Goal: Task Accomplishment & Management: Use online tool/utility

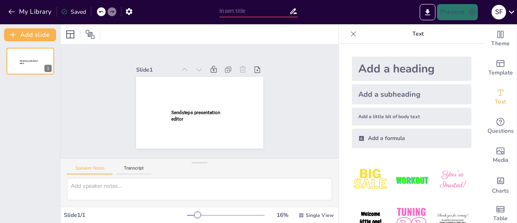
type input "New Sendsteps"
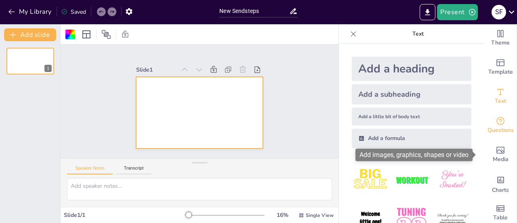
scroll to position [0, 0]
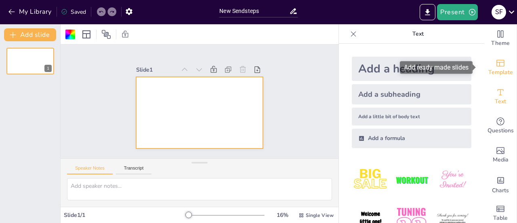
click at [496, 77] on div "Template" at bounding box center [500, 67] width 32 height 29
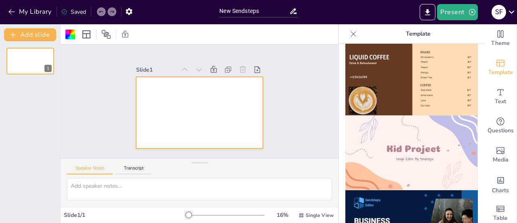
scroll to position [547, 0]
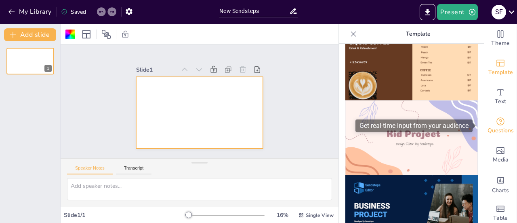
click at [500, 120] on div "Questions" at bounding box center [500, 125] width 32 height 29
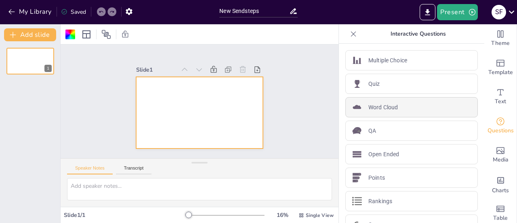
click at [402, 106] on div "Word Cloud" at bounding box center [411, 107] width 132 height 20
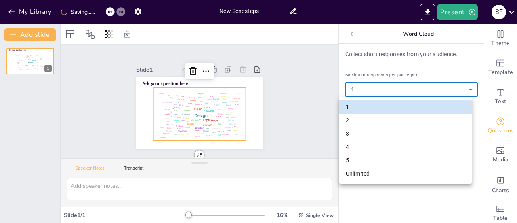
click at [378, 86] on body "My Library Saving...... New Sendsteps Present S F Document fonts Akatab Popular…" at bounding box center [258, 111] width 517 height 223
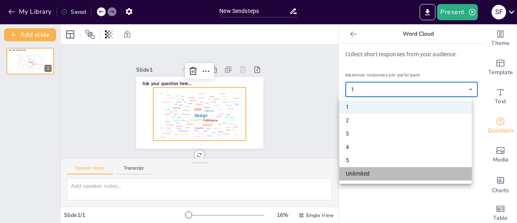
click at [368, 172] on li "Unlimited" at bounding box center [405, 173] width 132 height 13
type input "unlimited"
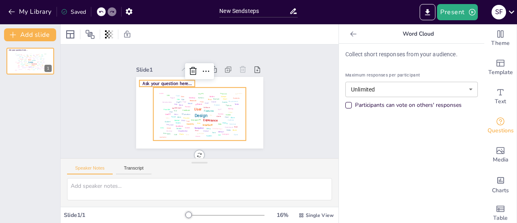
click at [151, 80] on span "Ask your question here..." at bounding box center [167, 83] width 49 height 6
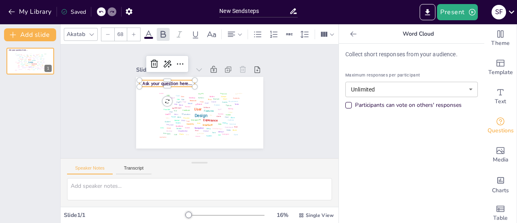
click at [151, 80] on span "Ask your question here..." at bounding box center [167, 83] width 49 height 6
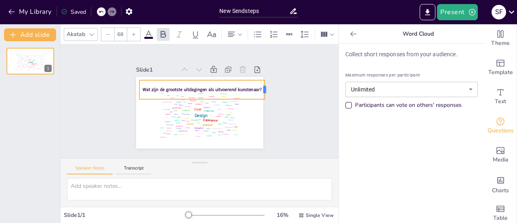
drag, startPoint x: 189, startPoint y: 87, endPoint x: 259, endPoint y: 89, distance: 69.9
click at [265, 89] on div at bounding box center [268, 89] width 6 height 19
click at [285, 89] on div "Slide 1 Design User Experience Interface Features Navigation Usability Test Pro…" at bounding box center [200, 100] width 278 height 113
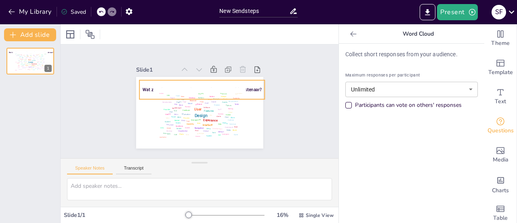
click at [243, 90] on div "Wat zijn de grootste uitdagingen als uitvoerend kunstenaar?" at bounding box center [202, 89] width 126 height 19
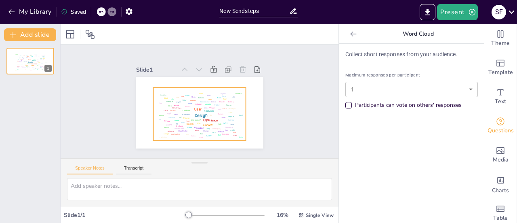
click at [194, 113] on div "Design" at bounding box center [200, 115] width 13 height 5
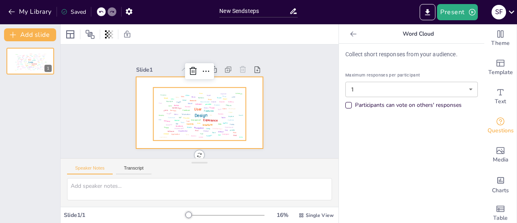
click at [175, 77] on div at bounding box center [199, 112] width 127 height 71
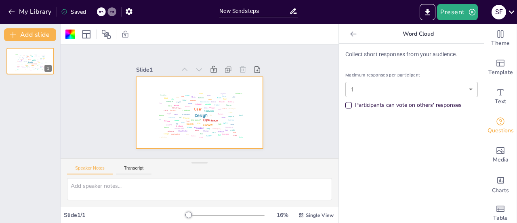
click at [311, 67] on div "Slide 1 Design User Experience Interface Features Navigation Usability Test Pro…" at bounding box center [200, 100] width 278 height 113
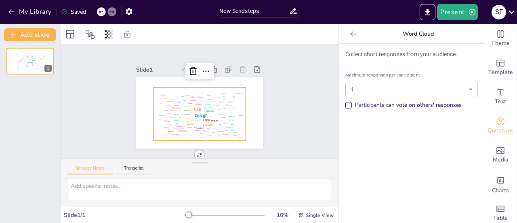
click at [155, 99] on div "Design User Experience Interface Features Navigation Usability Test Process Inf…" at bounding box center [200, 114] width 90 height 50
click at [422, 91] on body "My Library Saved New Sendsteps Present S F Document fonts Popular fonts Lato Mo…" at bounding box center [258, 111] width 517 height 223
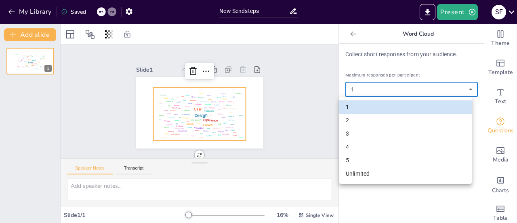
click at [388, 170] on li "Unlimited" at bounding box center [405, 173] width 132 height 13
type input "unlimited"
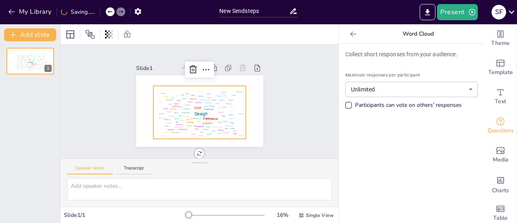
scroll to position [0, 0]
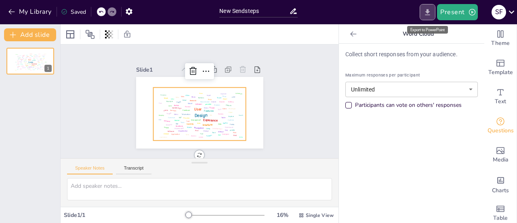
click at [430, 11] on icon "Export to PowerPoint" at bounding box center [427, 12] width 8 height 8
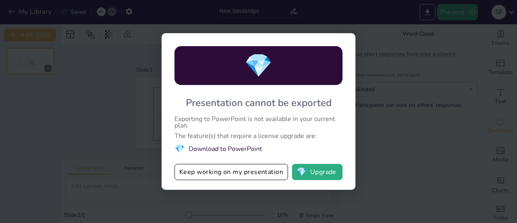
click at [225, 148] on li "💎 Download to PowerPoint" at bounding box center [258, 148] width 168 height 11
click at [230, 174] on button "Keep working on my presentation" at bounding box center [230, 172] width 113 height 16
